Goal: Task Accomplishment & Management: Use online tool/utility

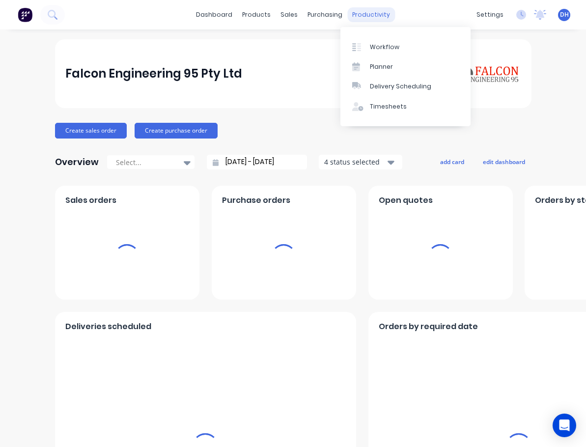
click at [369, 14] on div "productivity" at bounding box center [372, 14] width 48 height 15
click at [387, 106] on div "Timesheets" at bounding box center [388, 106] width 37 height 9
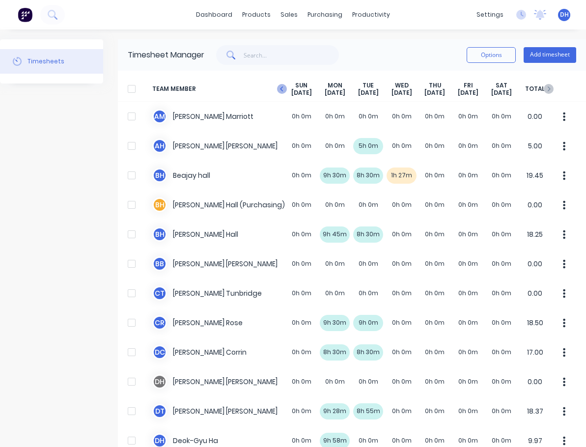
click at [280, 88] on icon at bounding box center [282, 89] width 10 height 10
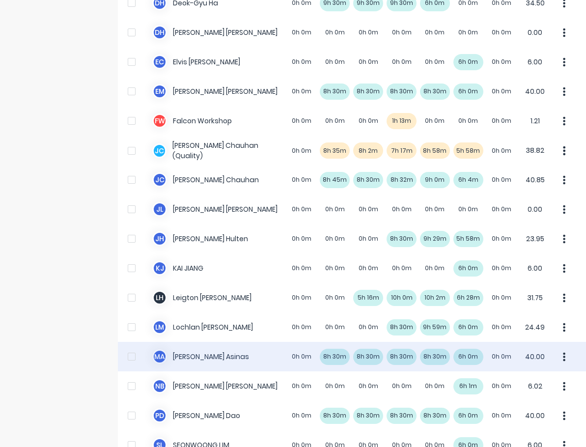
scroll to position [442, 0]
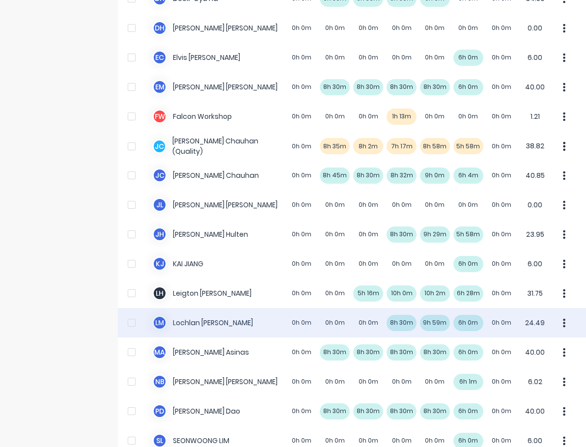
click at [397, 322] on div "[PERSON_NAME] [PERSON_NAME] 0h 0m 0h 0m 0h 0m 8h 30m 9h 59m 6h 0m 0h 0m 24.49" at bounding box center [352, 322] width 469 height 29
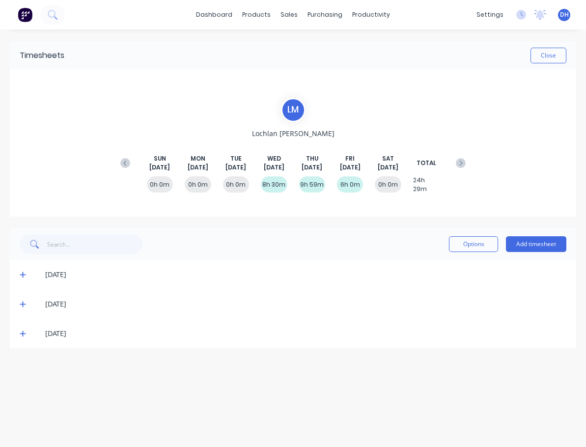
click at [22, 273] on icon at bounding box center [23, 274] width 6 height 7
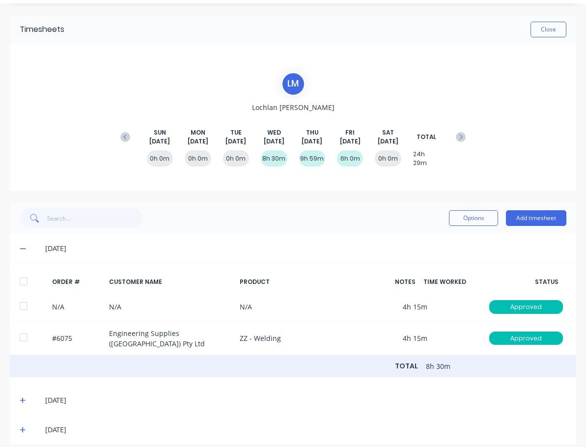
scroll to position [40, 0]
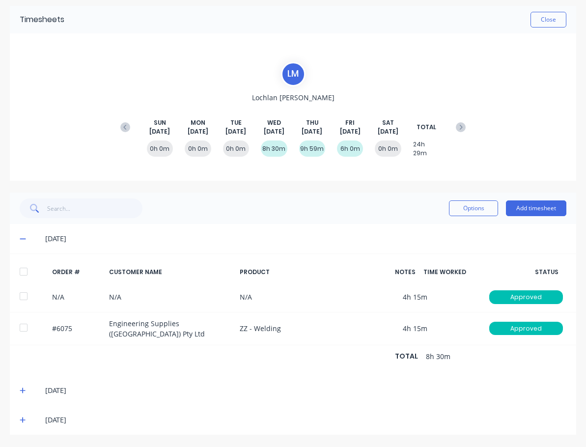
click at [286, 406] on div "[DATE]" at bounding box center [293, 420] width 567 height 29
